Goal: Transaction & Acquisition: Obtain resource

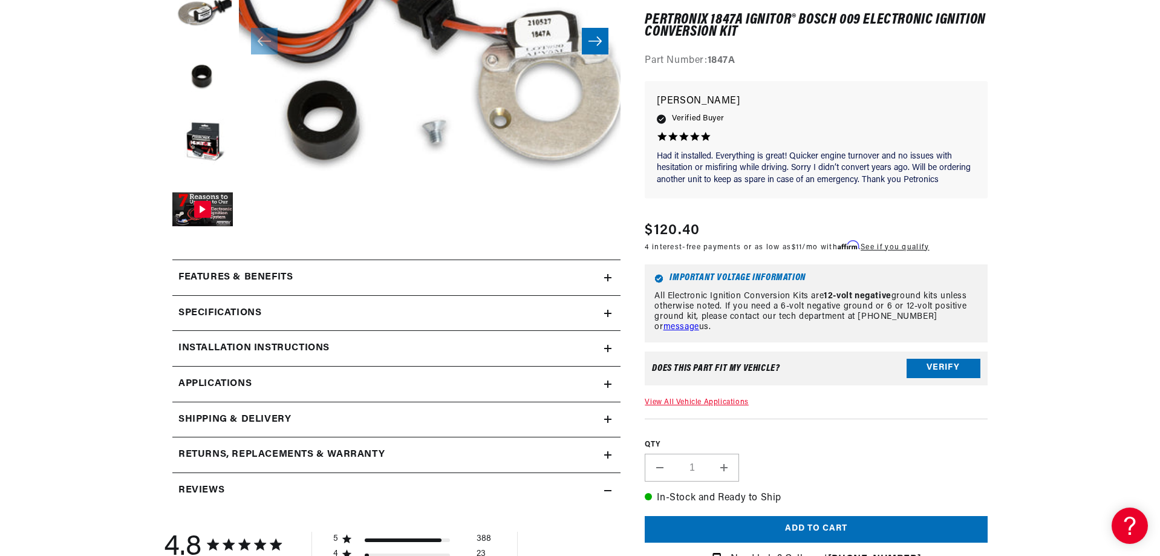
scroll to position [363, 0]
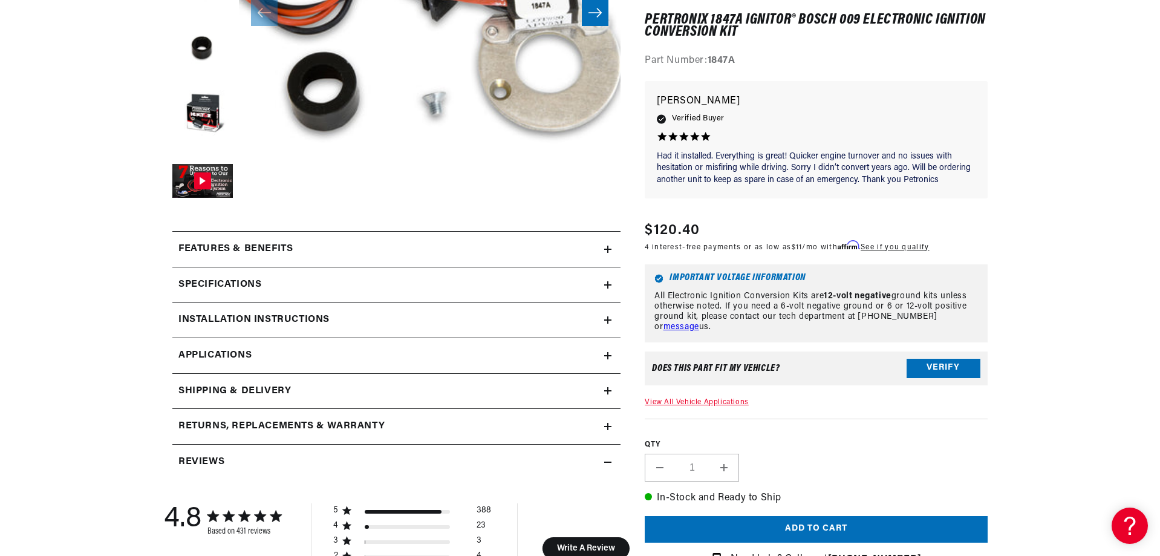
click at [495, 316] on div "Installation instructions" at bounding box center [388, 320] width 432 height 16
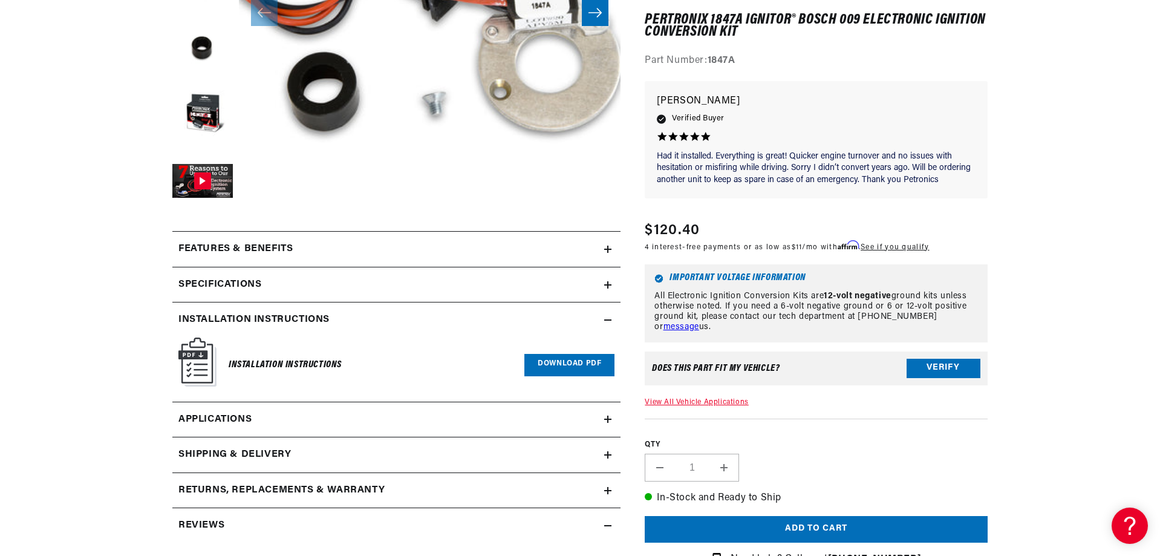
scroll to position [0, 0]
click at [562, 361] on link "Download PDF" at bounding box center [569, 365] width 90 height 22
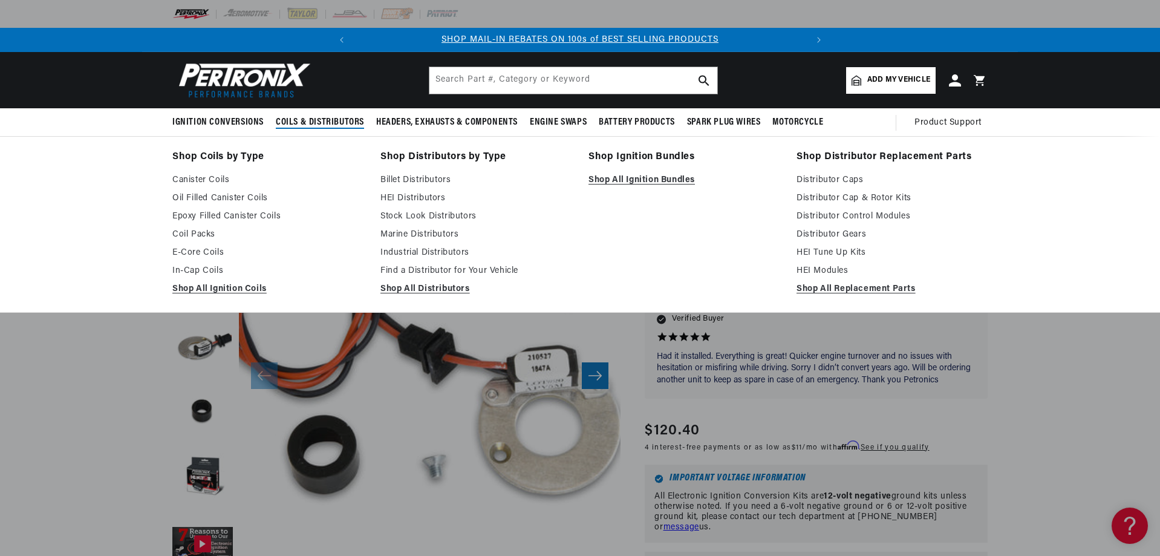
click at [327, 125] on span "Coils & Distributors" at bounding box center [320, 122] width 88 height 13
click at [226, 215] on link "Epoxy Filled Canister Coils" at bounding box center [267, 216] width 191 height 15
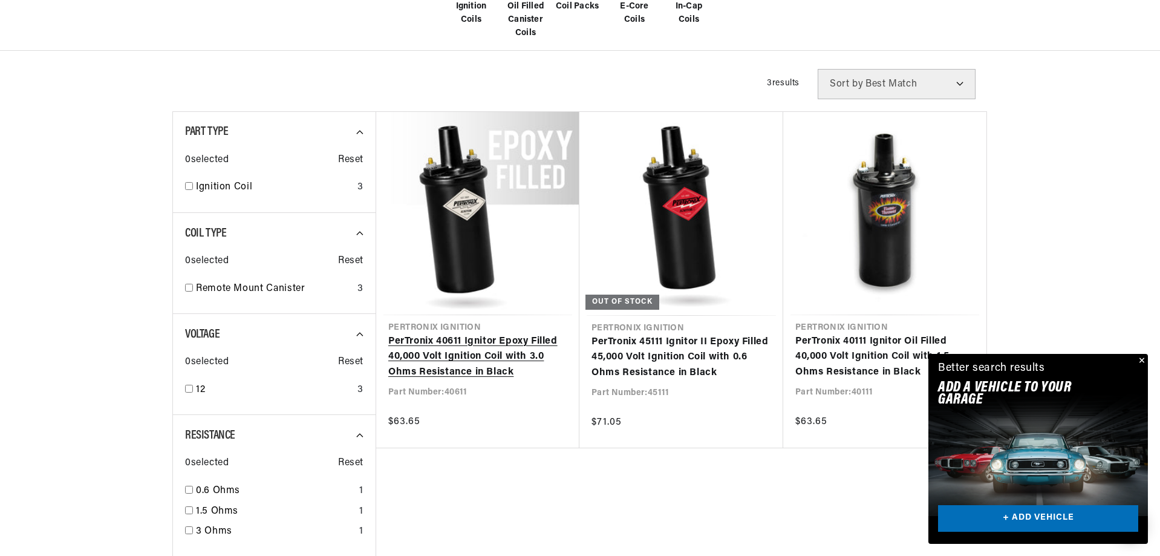
click at [437, 334] on link "PerTronix 40611 Ignitor Epoxy Filled 40,000 Volt Ignition Coil with 3.0 Ohms Re…" at bounding box center [477, 357] width 179 height 47
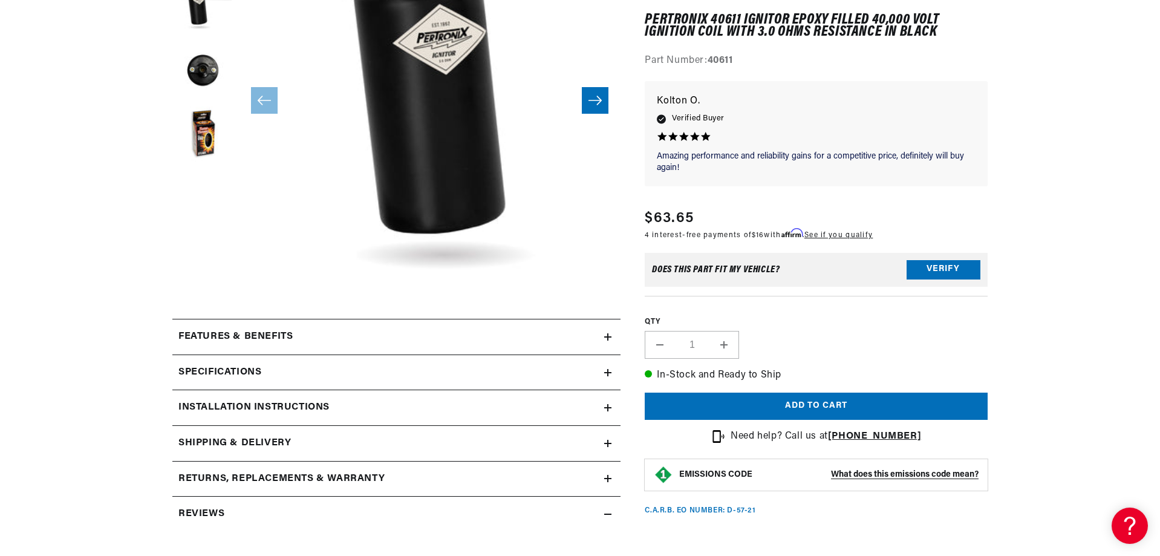
scroll to position [302, 0]
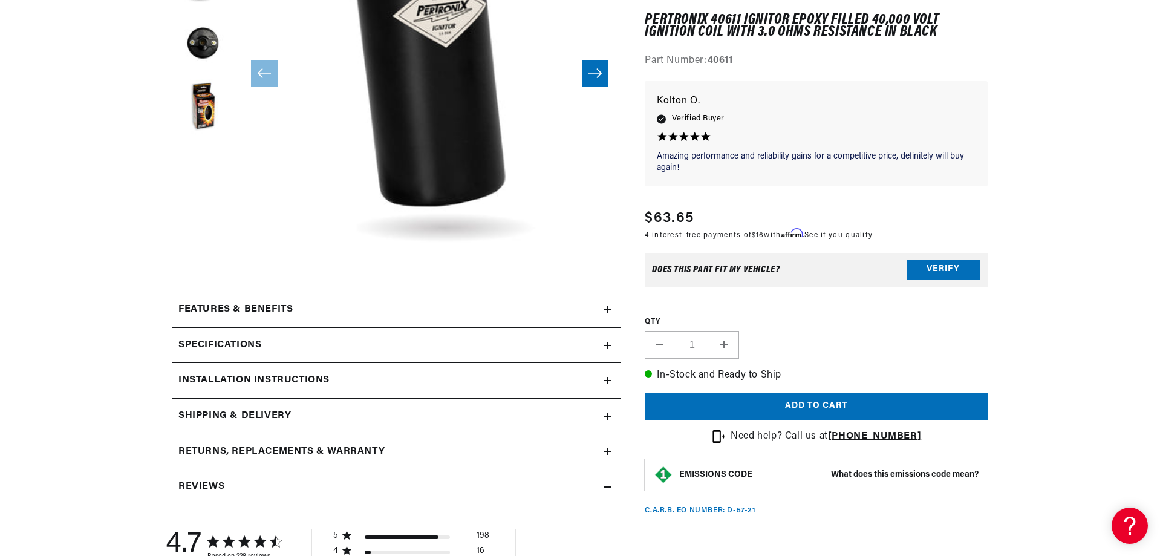
click at [472, 374] on div "Installation instructions" at bounding box center [388, 381] width 432 height 16
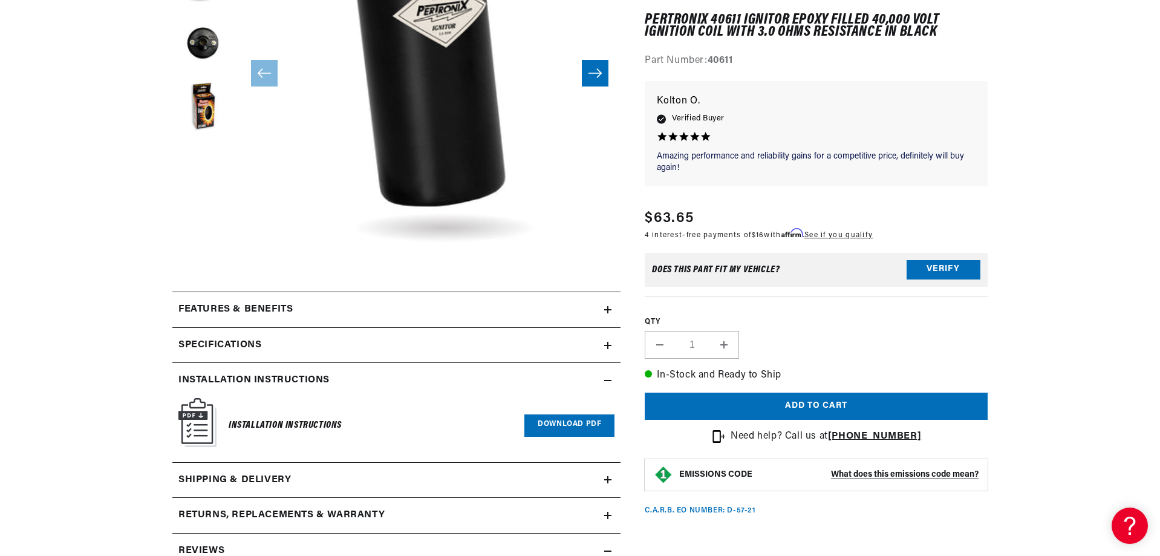
scroll to position [0, 452]
click at [573, 424] on link "Download PDF" at bounding box center [569, 425] width 90 height 22
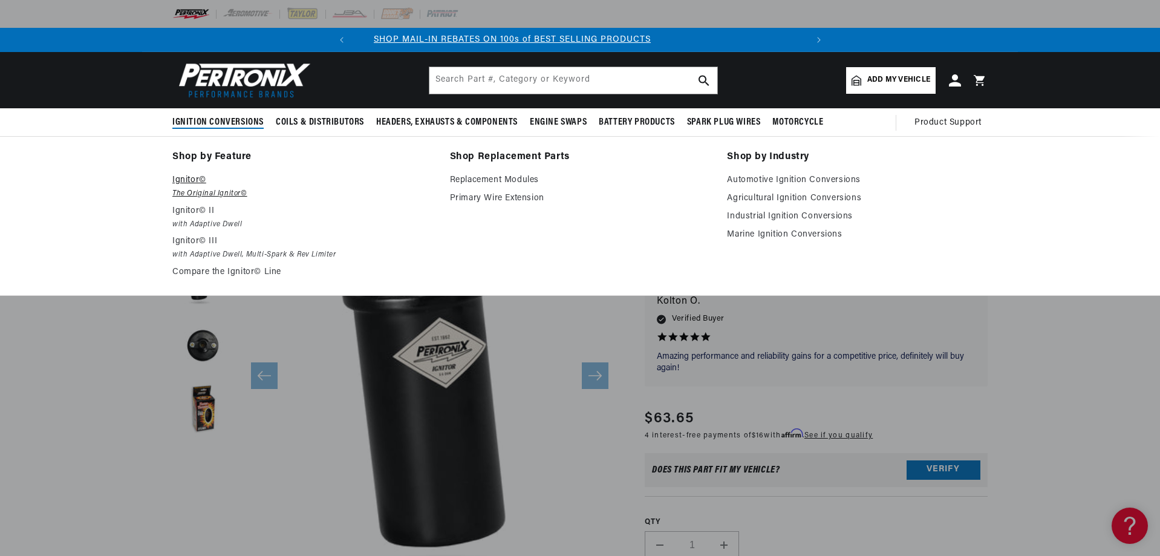
scroll to position [0, 0]
click at [215, 188] on em "The Original Ignitor©" at bounding box center [302, 193] width 261 height 13
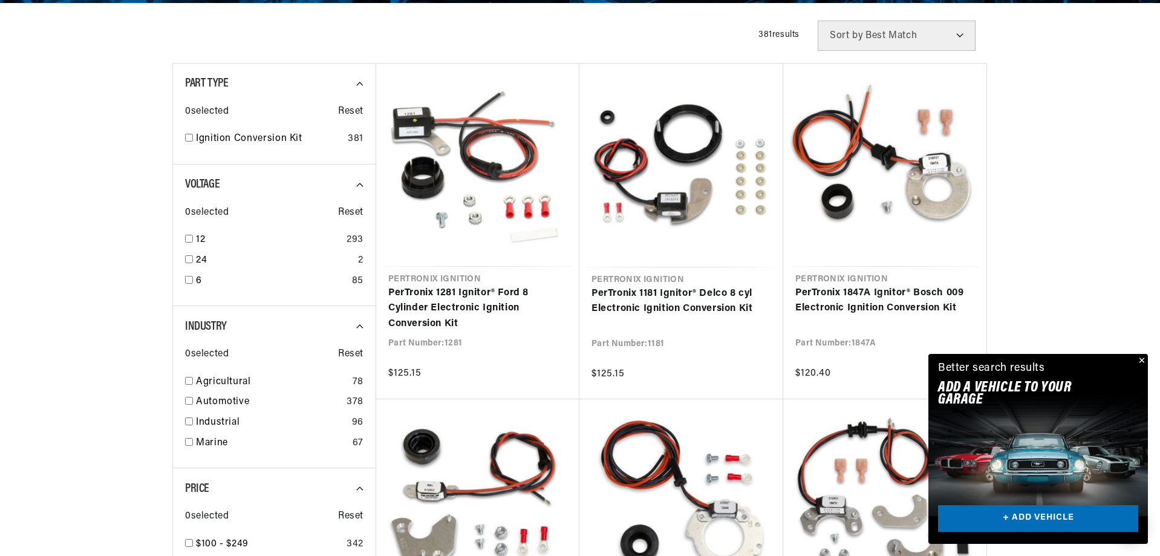
scroll to position [0, 452]
click at [189, 241] on input "checkbox" at bounding box center [189, 239] width 8 height 8
checkbox input "true"
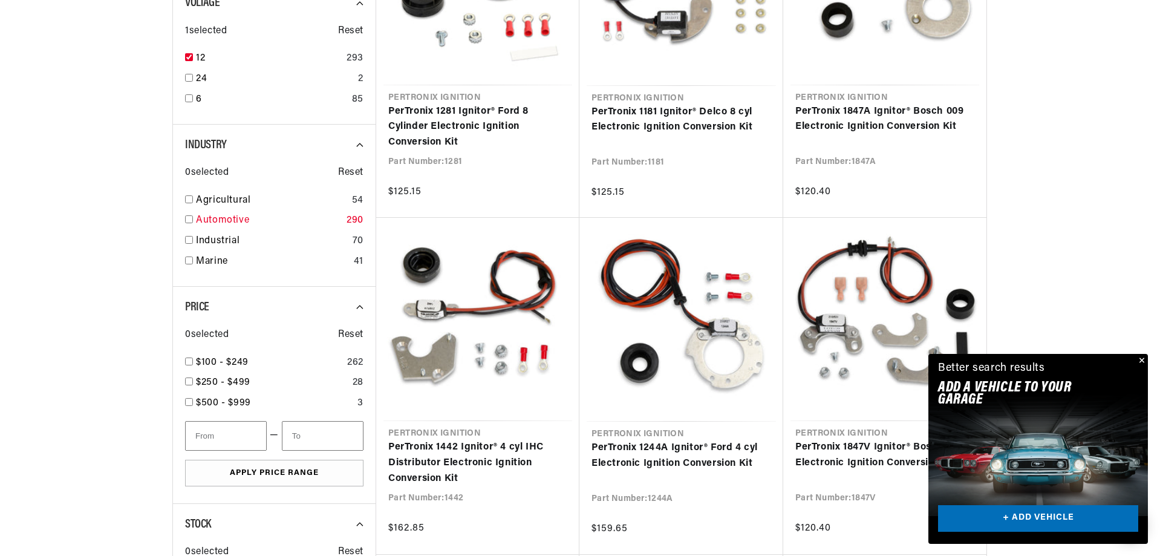
click at [187, 217] on input "checkbox" at bounding box center [189, 219] width 8 height 8
checkbox input "true"
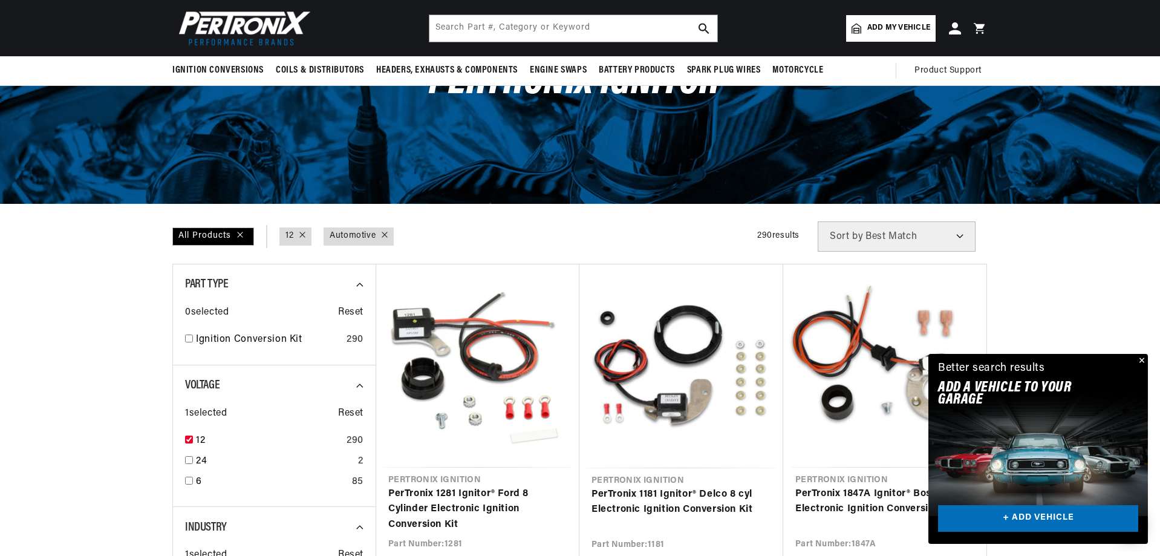
scroll to position [60, 0]
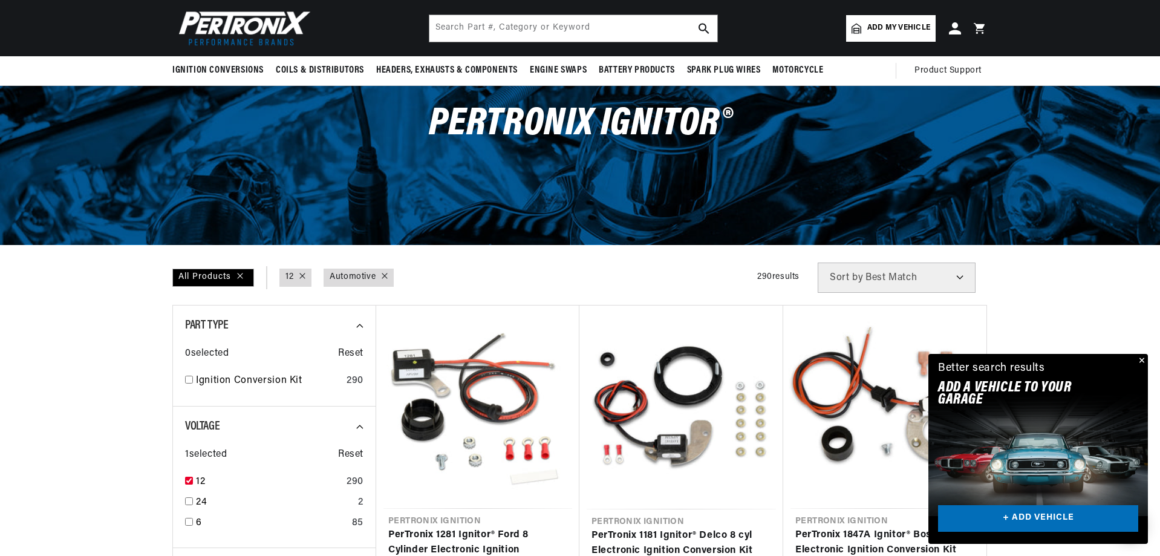
click at [895, 28] on span "Add my vehicle" at bounding box center [898, 27] width 63 height 11
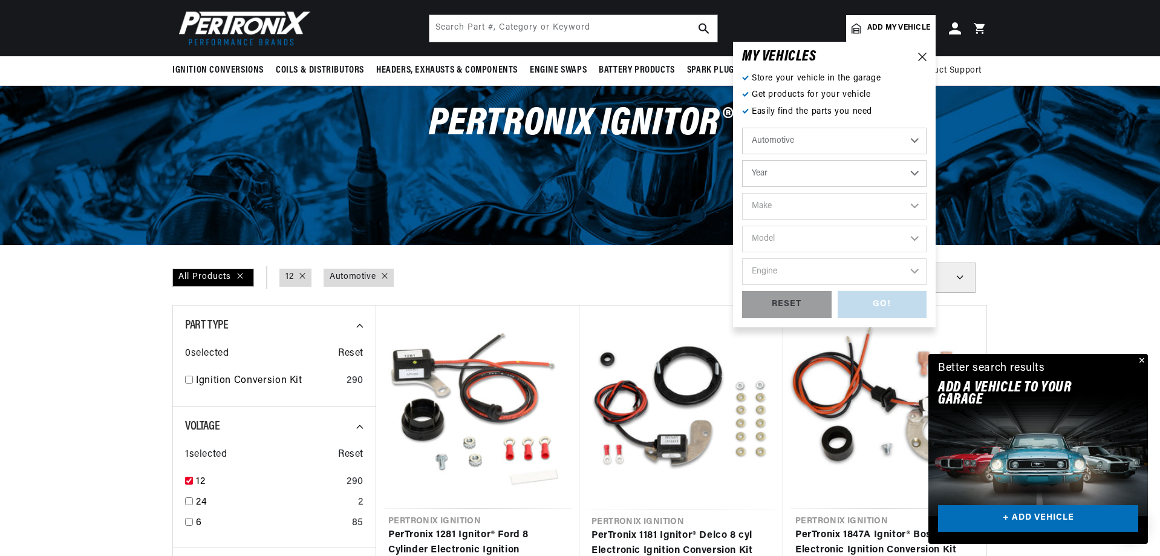
click at [800, 140] on select "Automotive Agricultural Industrial Marine Motorcycle" at bounding box center [834, 141] width 184 height 27
click at [801, 169] on select "Year 2022 2021 2020 2019 2018 2017 2016 2015 2014 2013 2012 2011 2010 2009 2008…" at bounding box center [834, 173] width 184 height 27
select select "1965"
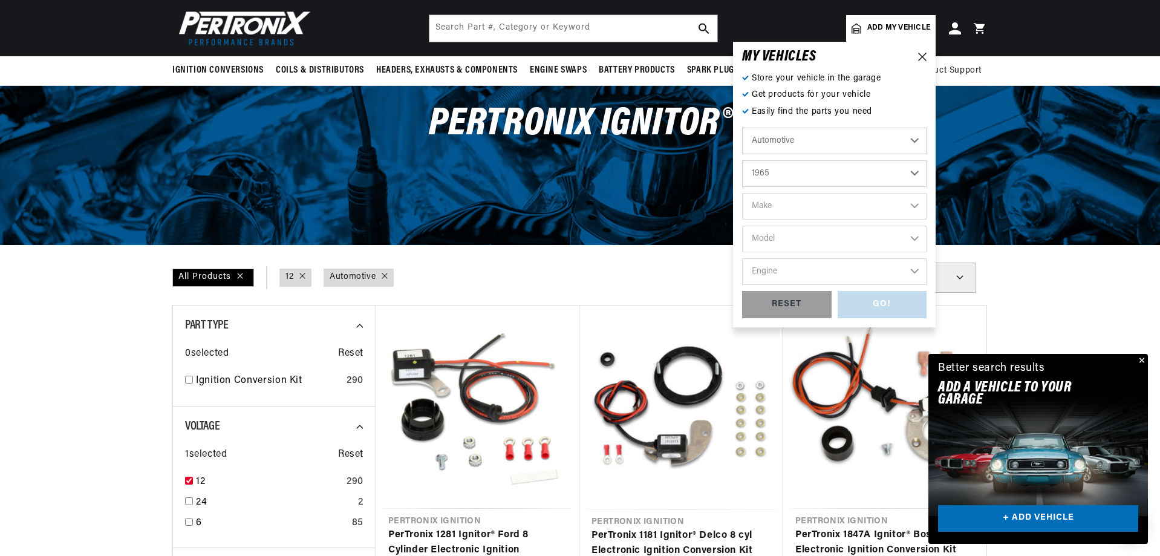
click at [742, 160] on select "Year 2022 2021 2020 2019 2018 2017 2016 2015 2014 2013 2012 2011 2010 2009 2008…" at bounding box center [834, 173] width 184 height 27
select select "1965"
click at [800, 206] on select "Make Alfa Romeo American Motors Aston Martin Austin Austin Healey Avanti Bentle…" at bounding box center [834, 206] width 184 height 27
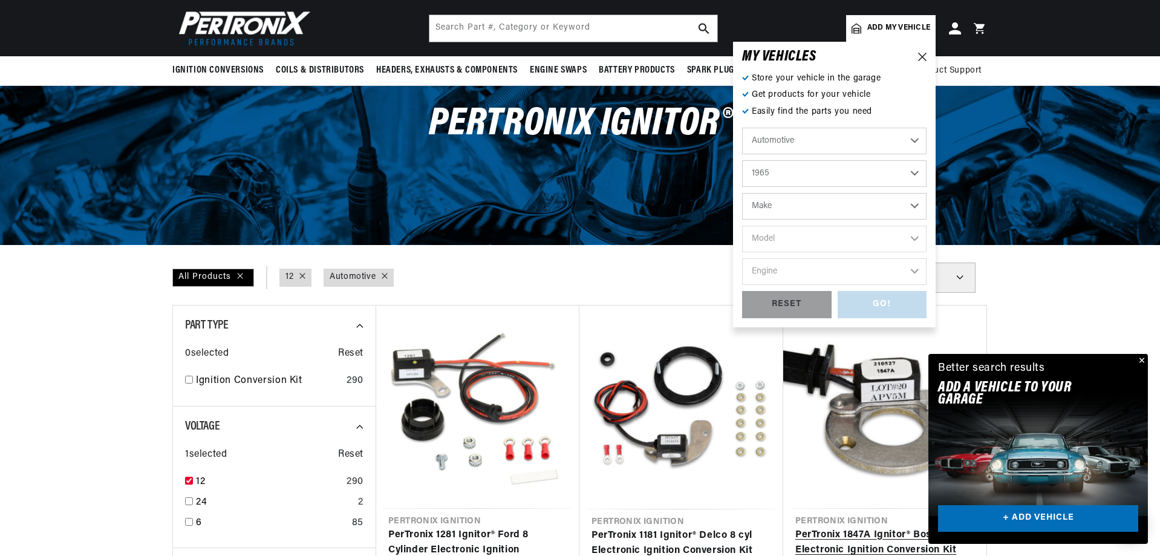
select select "Volkswagen"
click at [742, 193] on select "Make Alfa Romeo American Motors Aston Martin Austin Austin Healey Avanti Bentle…" at bounding box center [834, 206] width 184 height 27
select select "Volkswagen"
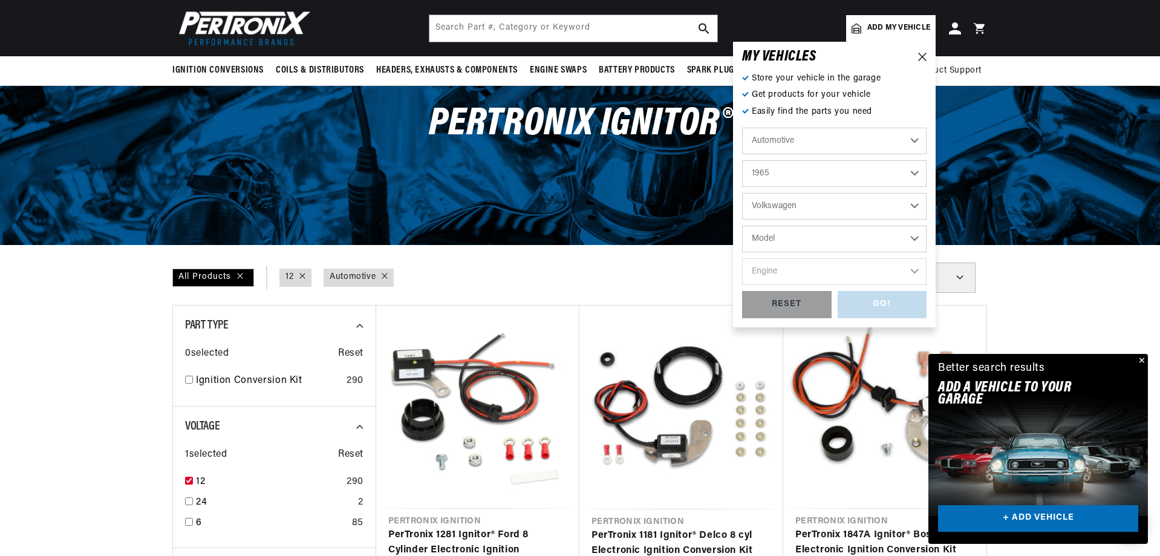
scroll to position [0, 452]
click at [814, 241] on select "Model Beetle Karmann Ghia Transporter" at bounding box center [834, 239] width 184 height 27
select select "Beetle"
click at [742, 226] on select "Model Beetle Karmann Ghia Transporter" at bounding box center [834, 239] width 184 height 27
select select "Beetle"
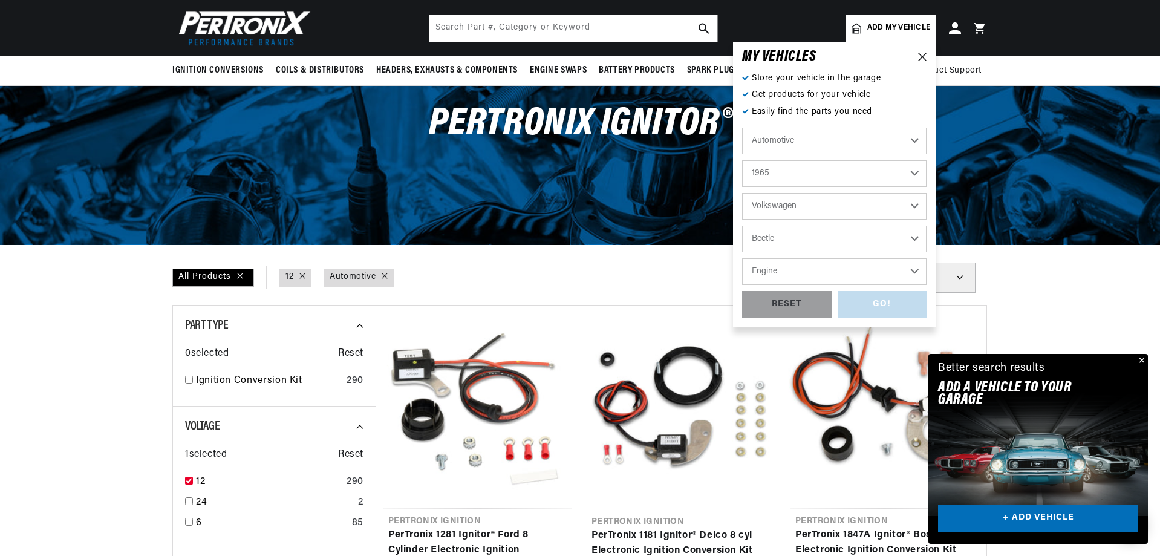
click at [807, 276] on select "Engine 1.2L" at bounding box center [834, 271] width 184 height 27
select select "1.2L"
click at [742, 258] on select "Engine 1.2L" at bounding box center [834, 271] width 184 height 27
select select "1.2L"
click at [878, 305] on div "GO!" at bounding box center [883, 304] width 90 height 27
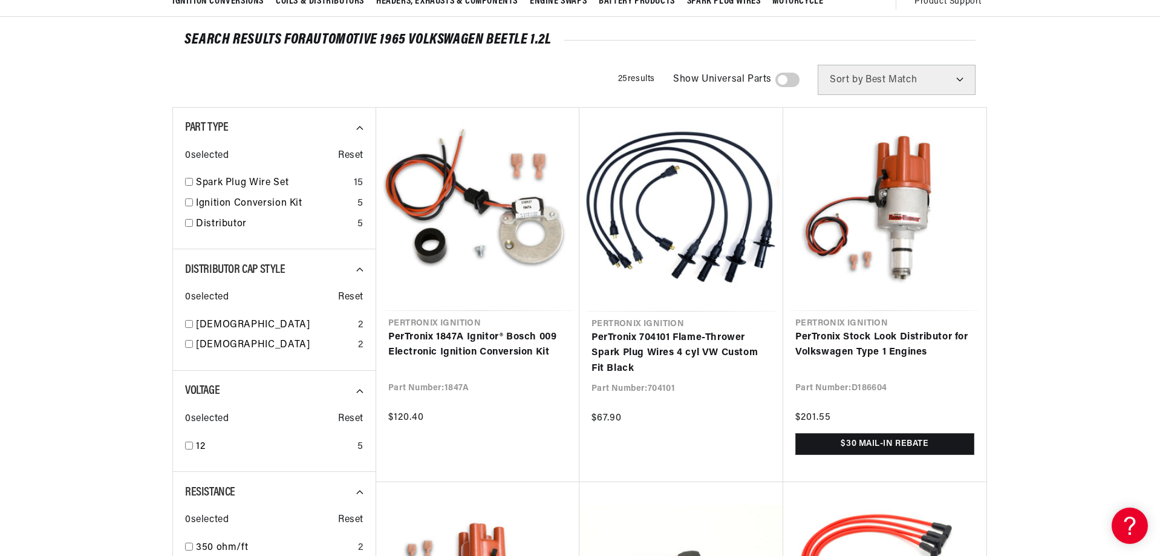
scroll to position [0, 452]
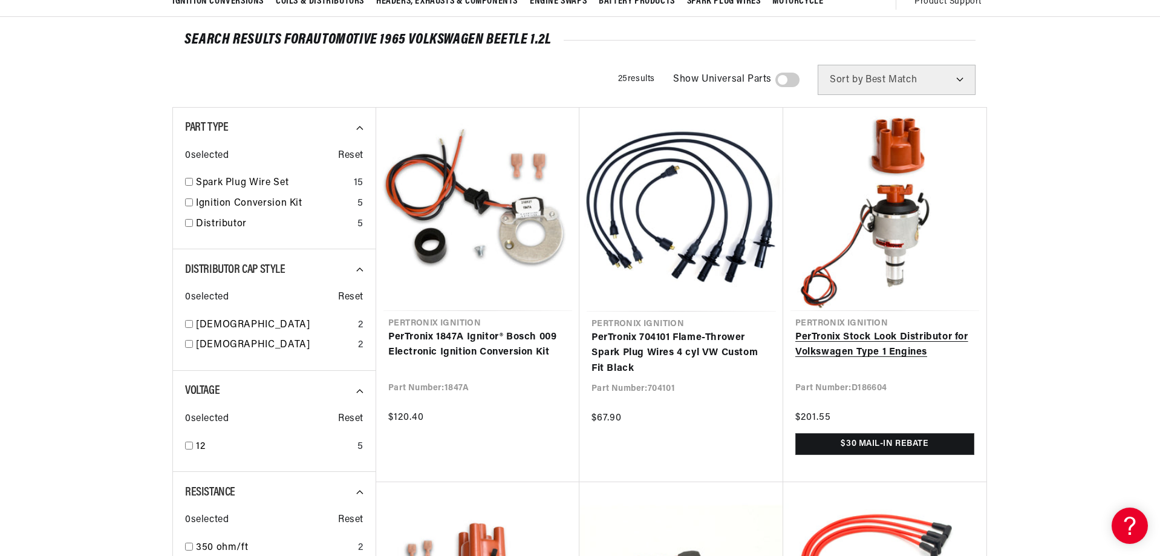
click at [866, 330] on link "PerTronix Stock Look Distributor for Volkswagen Type 1 Engines" at bounding box center [884, 345] width 179 height 31
